Goal: Download file/media

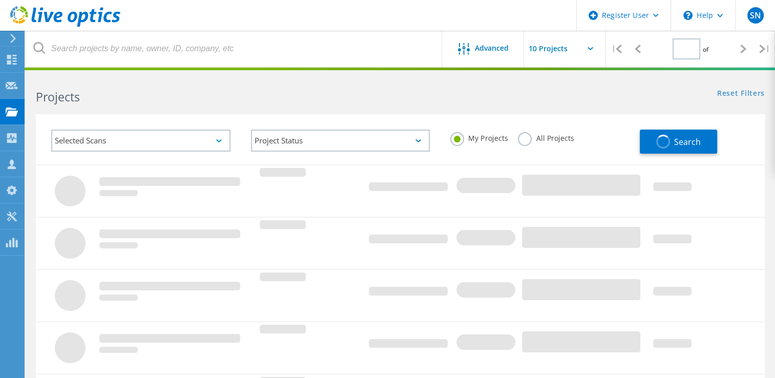
type input "1"
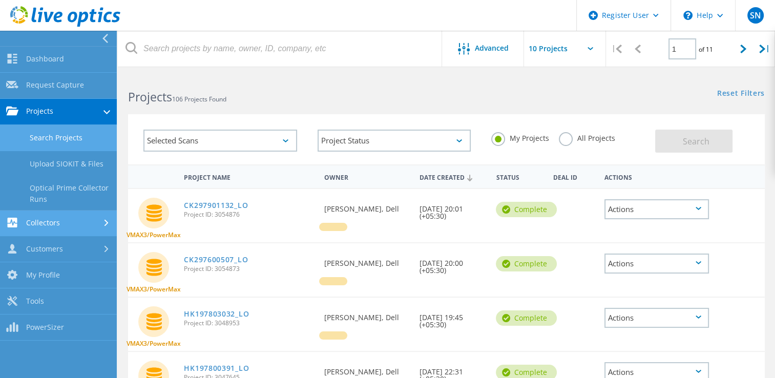
click at [52, 228] on link "Collectors" at bounding box center [58, 224] width 117 height 26
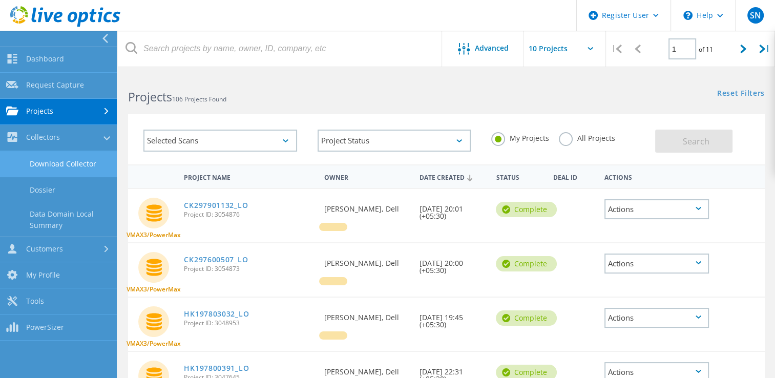
click at [84, 173] on link "Download Collector" at bounding box center [58, 164] width 117 height 26
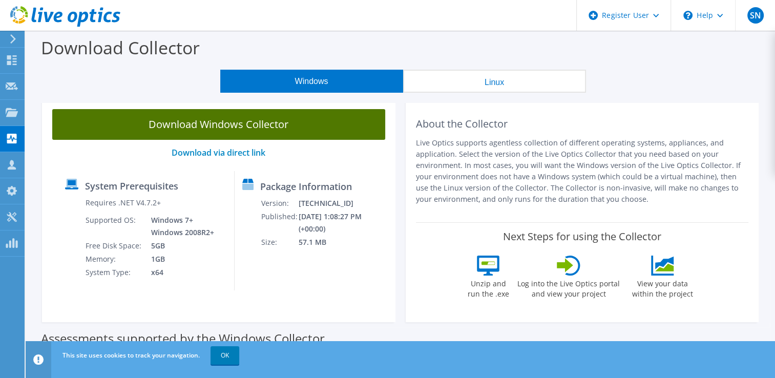
click at [269, 124] on link "Download Windows Collector" at bounding box center [218, 124] width 333 height 31
click at [142, 124] on link "Download Windows Collector" at bounding box center [218, 124] width 333 height 31
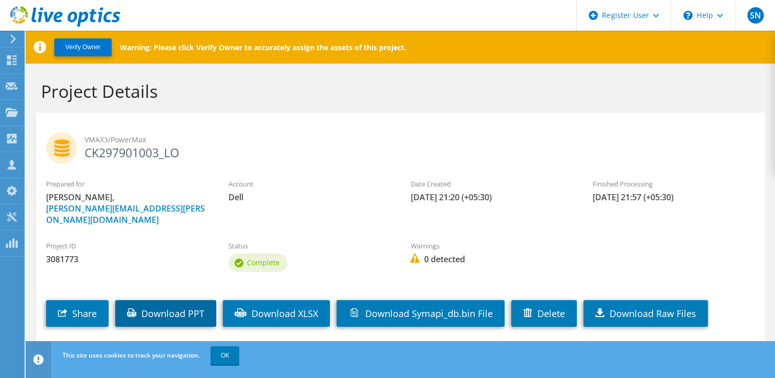
click at [175, 306] on link "Download PPT" at bounding box center [165, 313] width 101 height 27
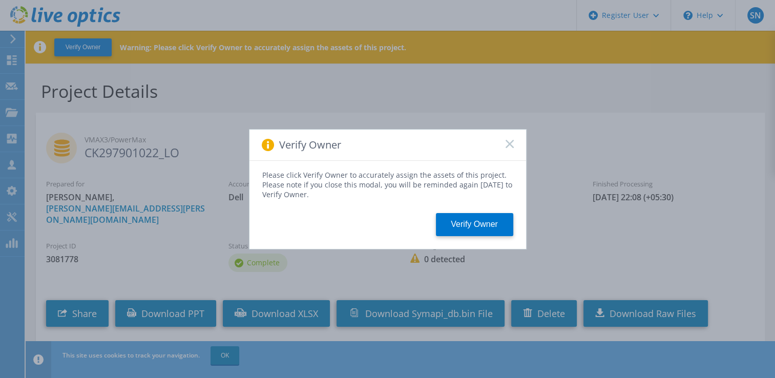
click at [512, 145] on icon at bounding box center [510, 144] width 8 height 8
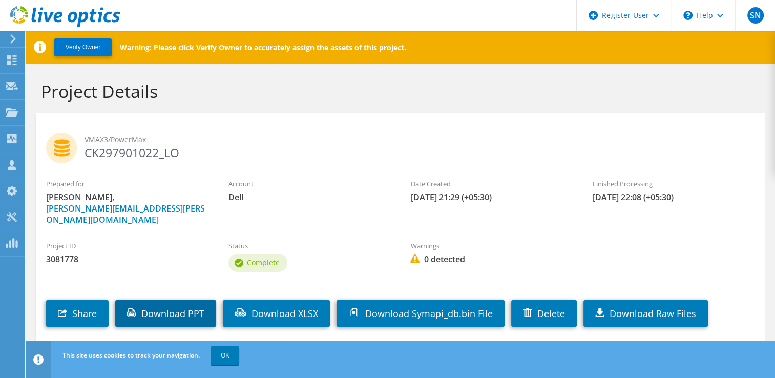
click at [176, 300] on link "Download PPT" at bounding box center [165, 313] width 101 height 27
